Goal: Navigation & Orientation: Find specific page/section

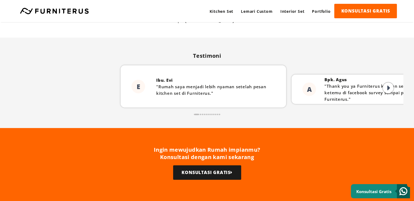
scroll to position [1247, 0]
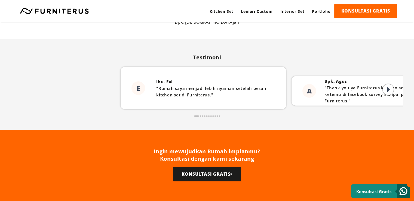
click at [389, 87] on icon at bounding box center [388, 89] width 3 height 8
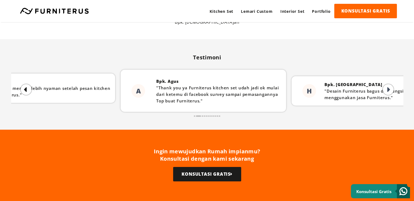
click at [389, 87] on icon at bounding box center [388, 89] width 3 height 8
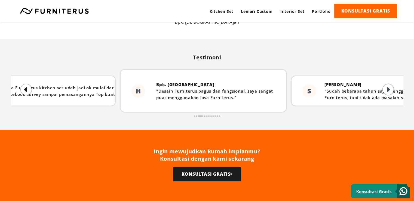
click at [389, 87] on icon at bounding box center [388, 89] width 3 height 8
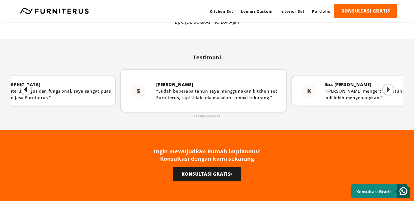
click at [389, 87] on icon at bounding box center [388, 89] width 3 height 8
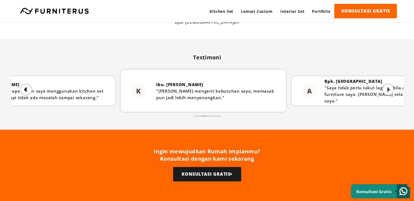
click at [389, 87] on icon at bounding box center [388, 89] width 3 height 8
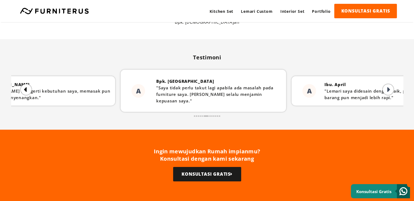
click at [389, 87] on icon at bounding box center [388, 89] width 3 height 8
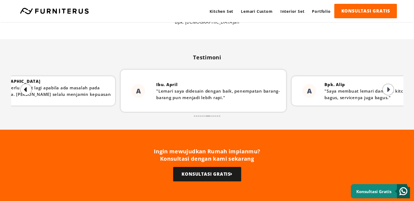
click at [389, 87] on icon at bounding box center [388, 89] width 3 height 8
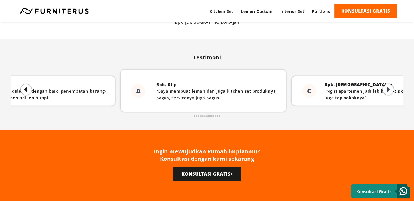
click at [389, 87] on icon at bounding box center [388, 89] width 3 height 8
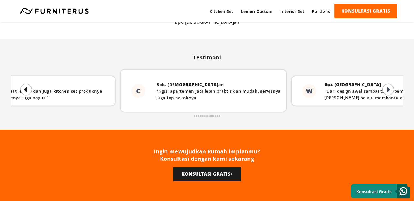
click at [389, 87] on icon at bounding box center [388, 89] width 3 height 8
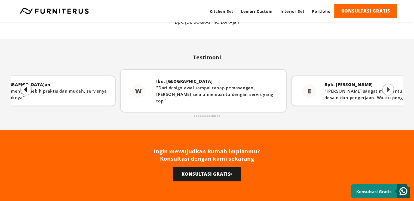
click at [389, 87] on icon at bounding box center [388, 89] width 3 height 8
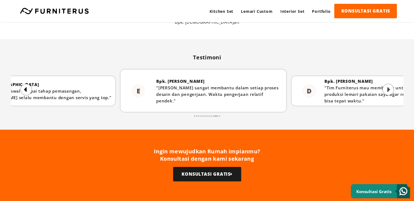
click at [389, 87] on icon at bounding box center [388, 89] width 3 height 8
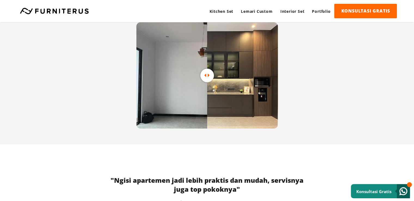
scroll to position [1138, 0]
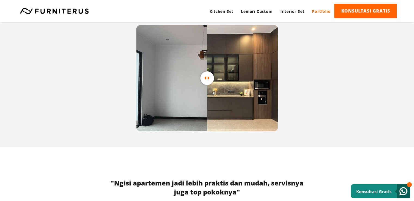
click at [319, 11] on link "Portfolio" at bounding box center [321, 11] width 26 height 15
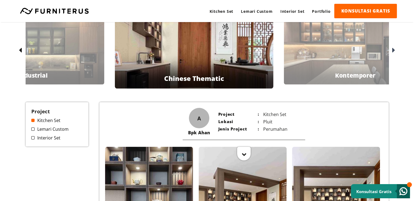
scroll to position [7, 0]
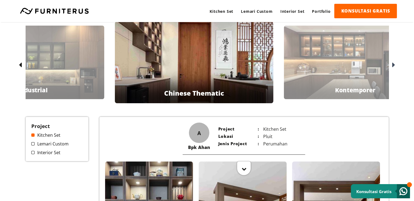
drag, startPoint x: 414, startPoint y: 63, endPoint x: 407, endPoint y: 32, distance: 32.0
click at [407, 32] on html "Kitchen Set Lemari Custom Interior Set Portfolio KONSULTASI GRATIS Kitchen Set …" at bounding box center [207, 93] width 414 height 201
click at [344, 64] on div "Bpk Hendi Kontemporer" at bounding box center [355, 62] width 142 height 73
click at [394, 64] on icon at bounding box center [393, 65] width 3 height 8
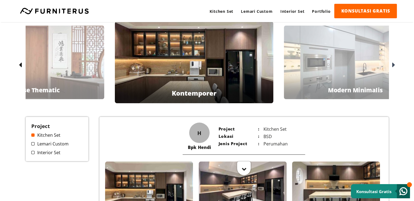
click at [394, 64] on icon at bounding box center [393, 65] width 3 height 8
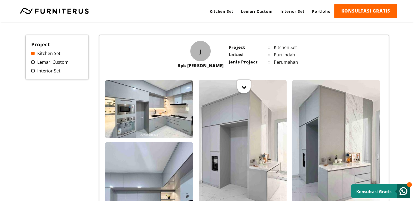
scroll to position [0, 0]
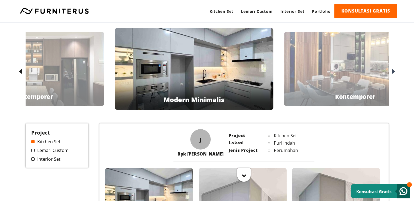
click at [393, 72] on icon at bounding box center [393, 72] width 3 height 8
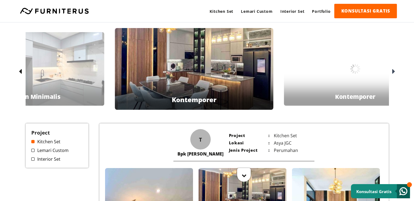
click at [393, 72] on icon at bounding box center [393, 72] width 3 height 8
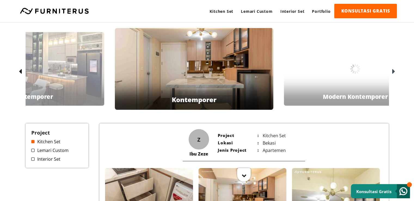
click at [393, 72] on icon at bounding box center [393, 72] width 3 height 8
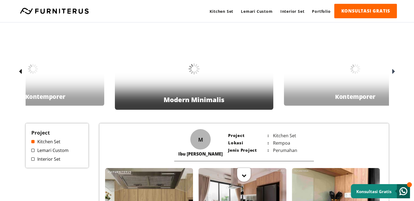
click at [393, 72] on icon at bounding box center [393, 72] width 3 height 8
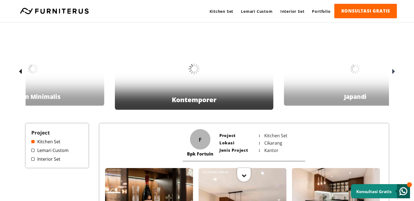
click at [393, 72] on icon at bounding box center [393, 72] width 3 height 8
